Goal: Find contact information: Find contact information

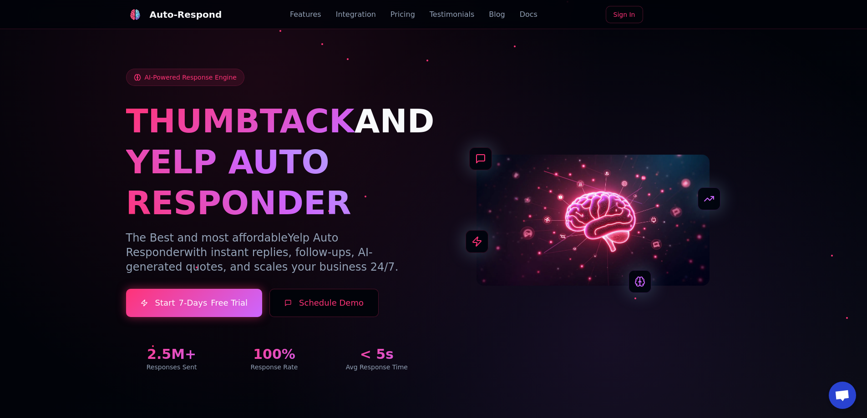
scroll to position [3245, 0]
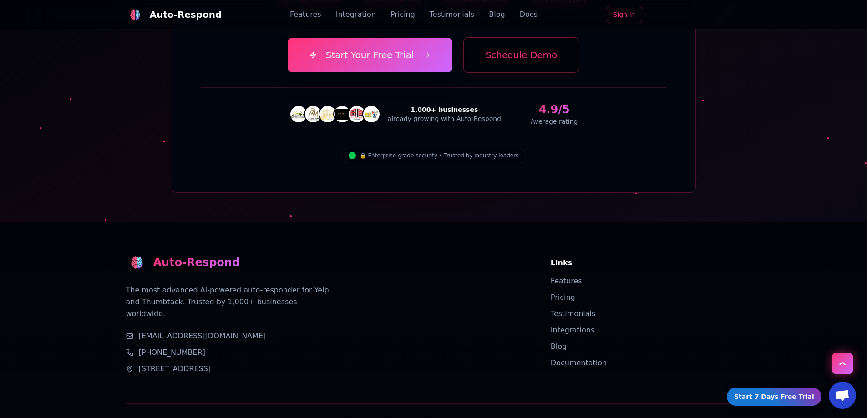
drag, startPoint x: 288, startPoint y: 294, endPoint x: 147, endPoint y: 294, distance: 141.5
click at [138, 364] on div "[STREET_ADDRESS]" at bounding box center [327, 369] width 403 height 11
copy span "[STREET_ADDRESS]"
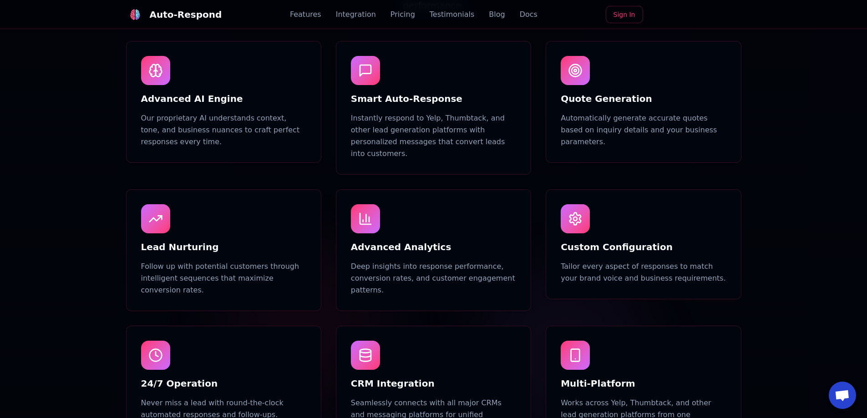
scroll to position [0, 0]
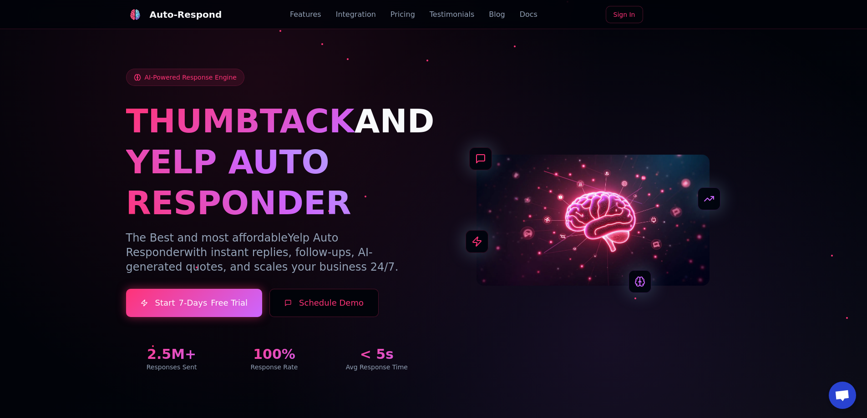
drag, startPoint x: 758, startPoint y: 235, endPoint x: 750, endPoint y: 96, distance: 138.6
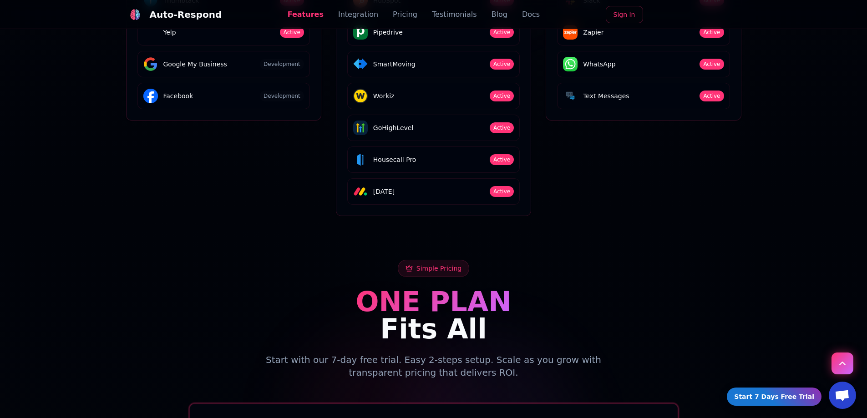
scroll to position [3245, 0]
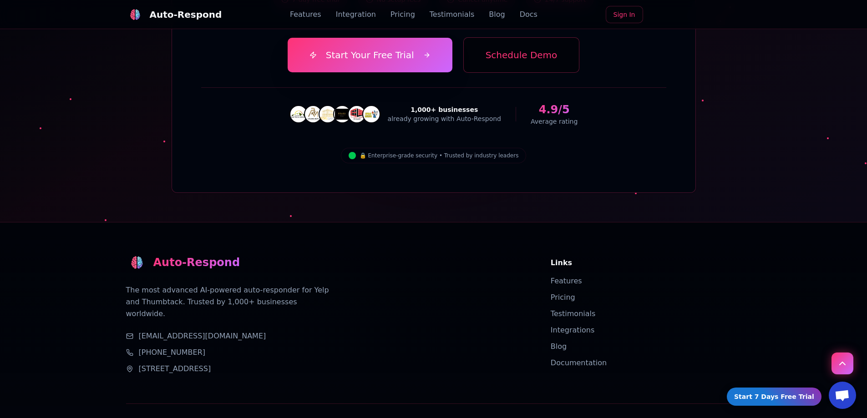
drag, startPoint x: 343, startPoint y: 377, endPoint x: 347, endPoint y: 436, distance: 58.8
